Goal: Information Seeking & Learning: Learn about a topic

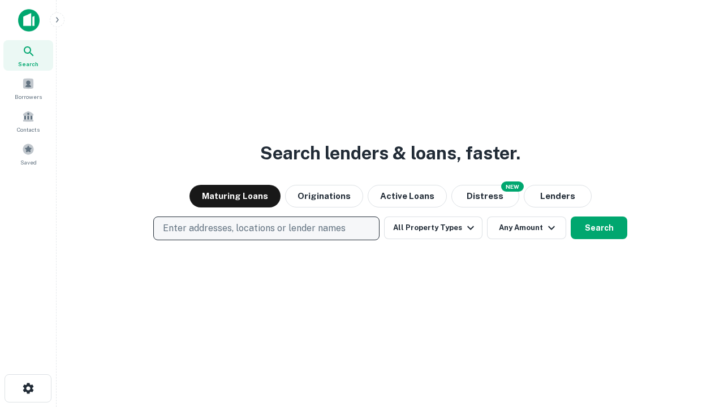
click at [266, 229] on p "Enter addresses, locations or lender names" at bounding box center [254, 229] width 183 height 14
type input "**********"
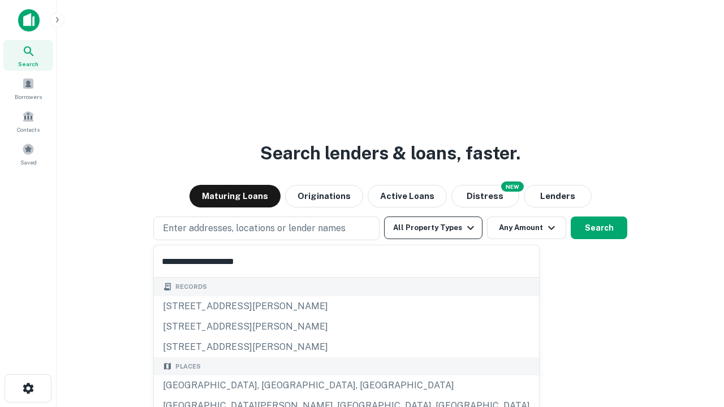
click at [270, 386] on div "[GEOGRAPHIC_DATA], [GEOGRAPHIC_DATA], [GEOGRAPHIC_DATA]" at bounding box center [346, 386] width 385 height 20
click at [433, 228] on button "All Property Types" at bounding box center [433, 228] width 98 height 23
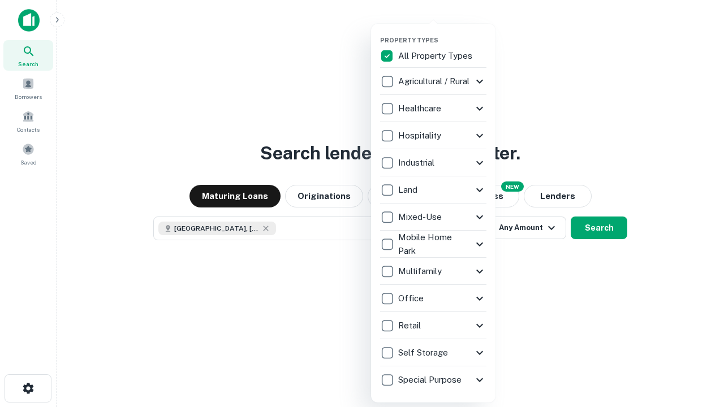
click at [442, 33] on button "button" at bounding box center [442, 33] width 124 height 1
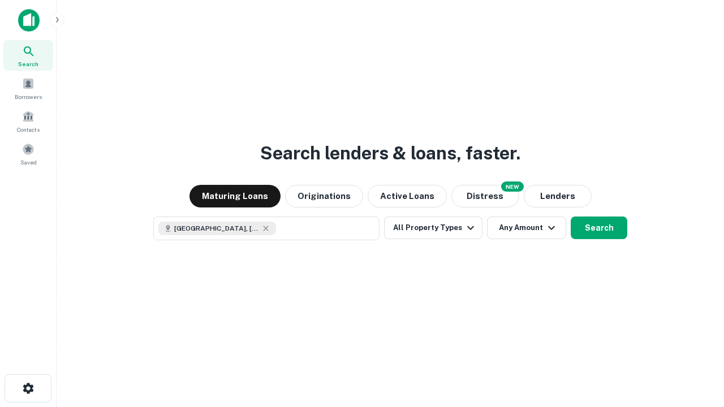
scroll to position [18, 0]
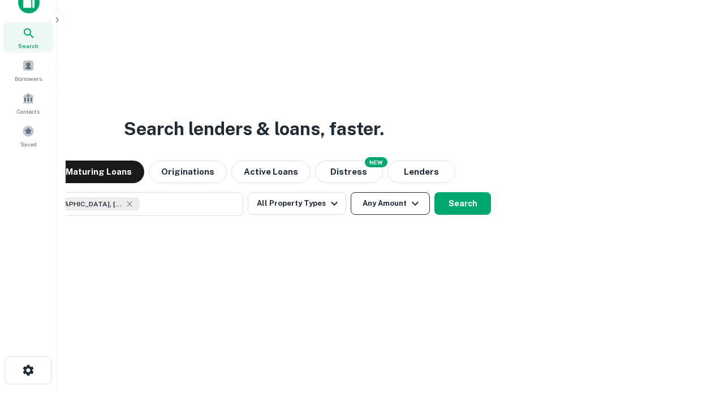
click at [351, 192] on button "Any Amount" at bounding box center [390, 203] width 79 height 23
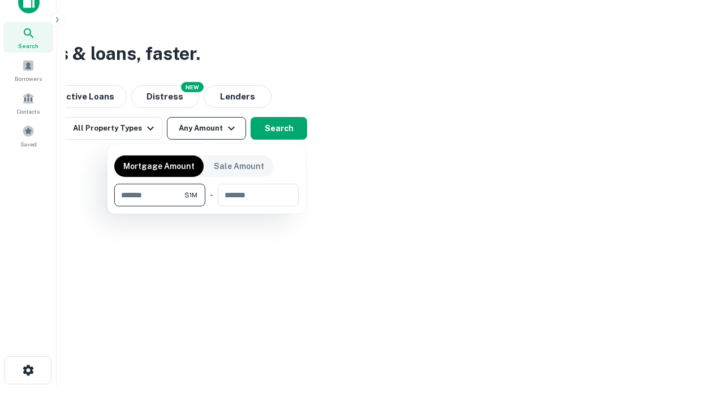
type input "*******"
click at [207, 207] on button "button" at bounding box center [206, 207] width 184 height 1
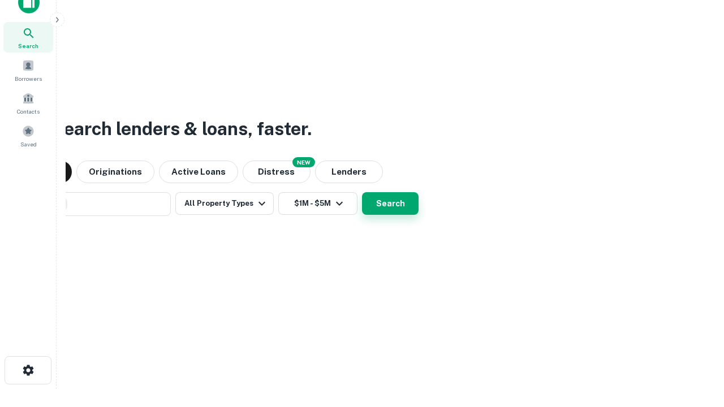
click at [362, 192] on button "Search" at bounding box center [390, 203] width 57 height 23
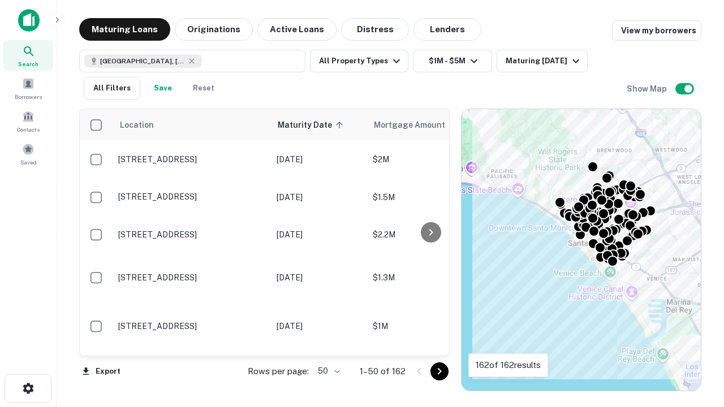
click at [327, 371] on body "Search Borrowers Contacts Saved Maturing Loans Originations Active Loans Distre…" at bounding box center [362, 203] width 724 height 407
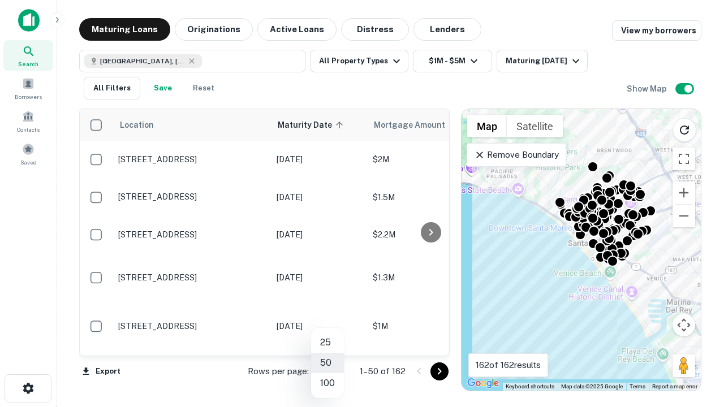
click at [328, 343] on li "25" at bounding box center [327, 343] width 33 height 20
